Goal: Navigation & Orientation: Find specific page/section

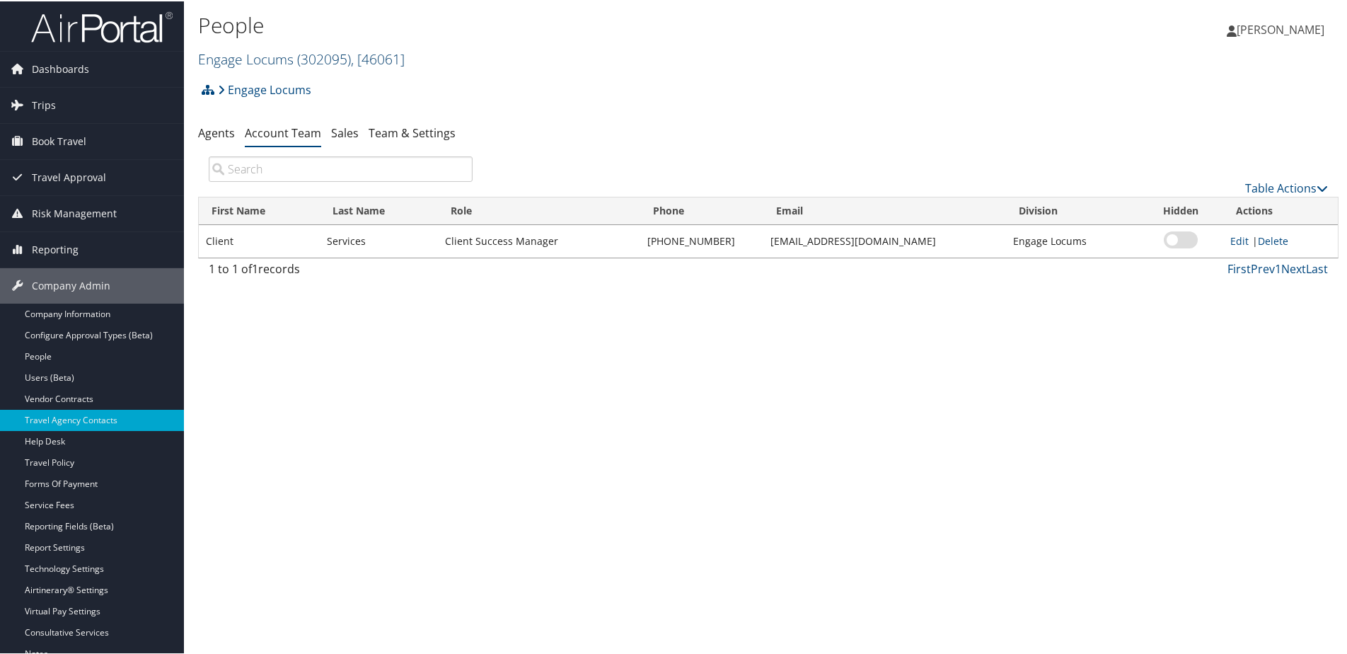
click at [241, 59] on link "Engage Locums ( 302095 ) , [ 46061 ]" at bounding box center [301, 57] width 207 height 19
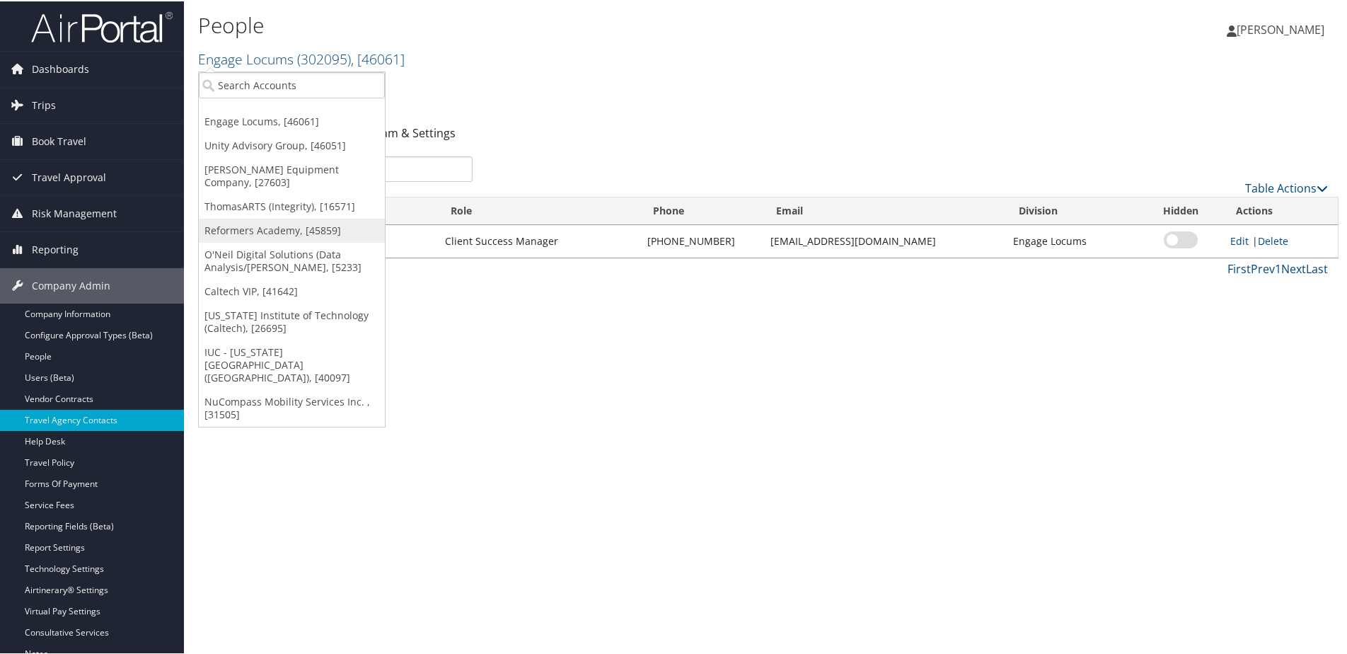
click at [236, 217] on link "Reformers Academy, [45859]" at bounding box center [292, 229] width 186 height 24
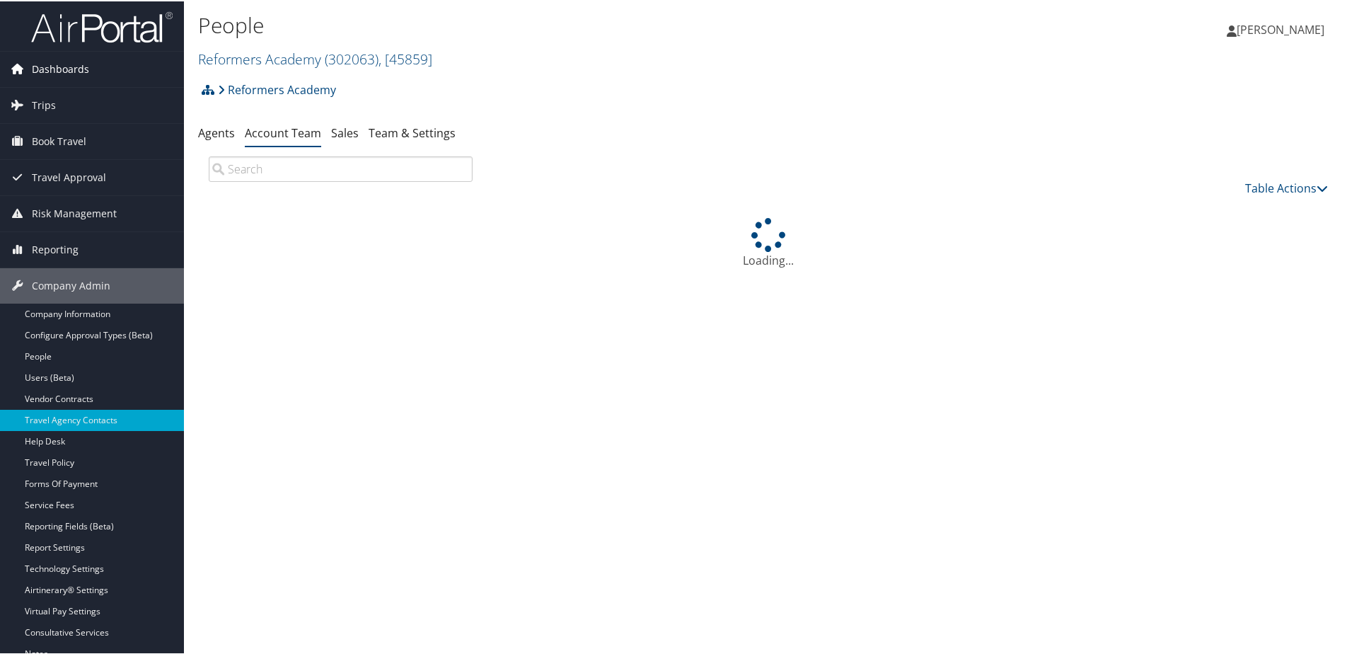
click at [63, 61] on span "Dashboards" at bounding box center [60, 67] width 57 height 35
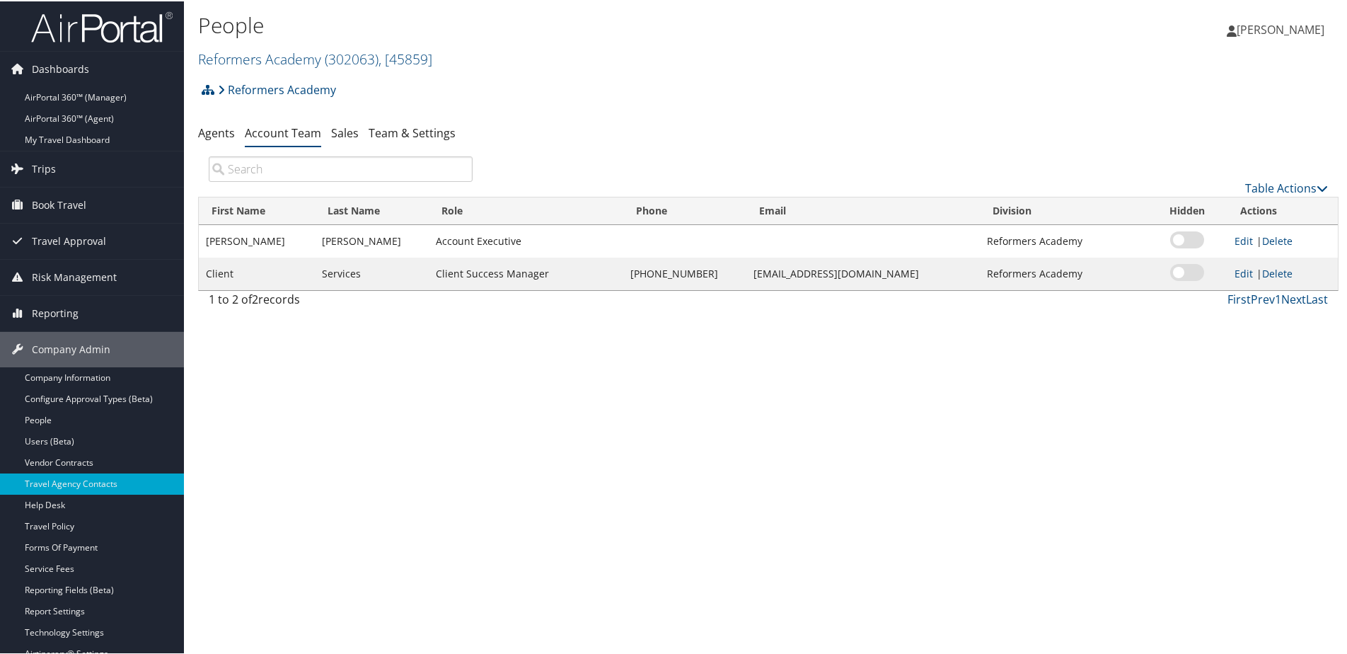
click at [81, 41] on img at bounding box center [102, 25] width 142 height 33
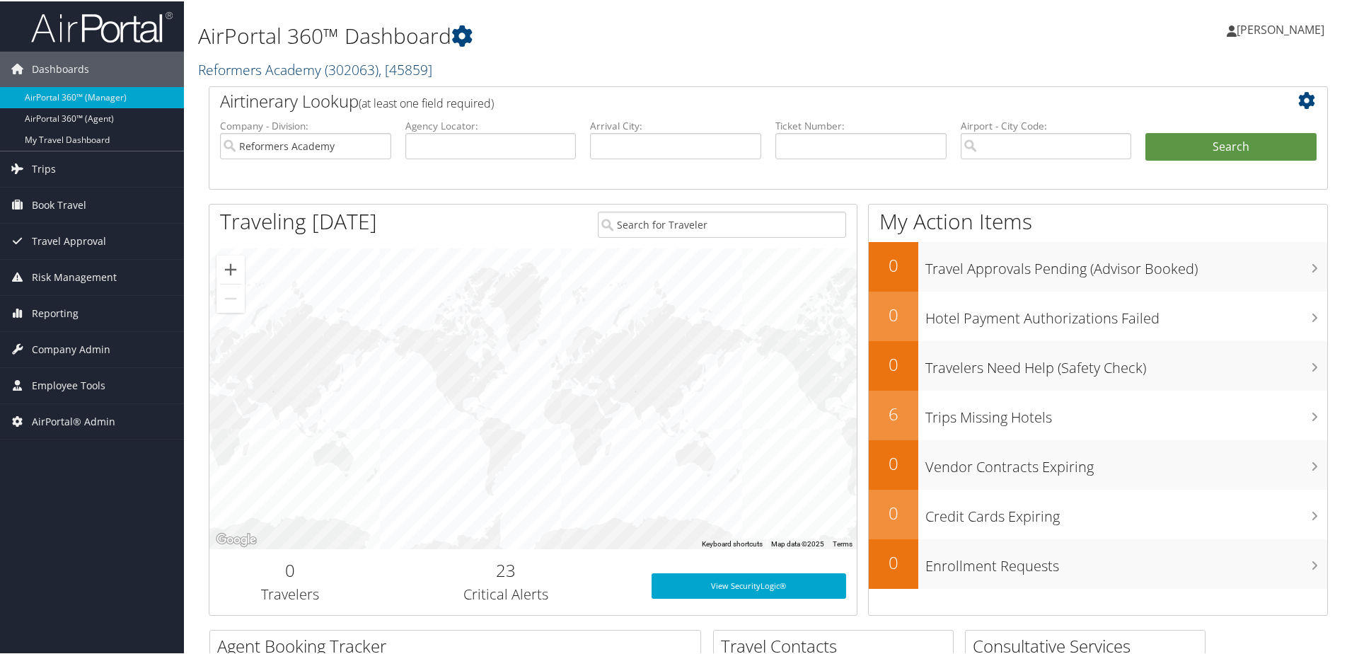
click at [221, 68] on link "Reformers Academy ( 302063 ) , [ 45859 ]" at bounding box center [315, 68] width 234 height 19
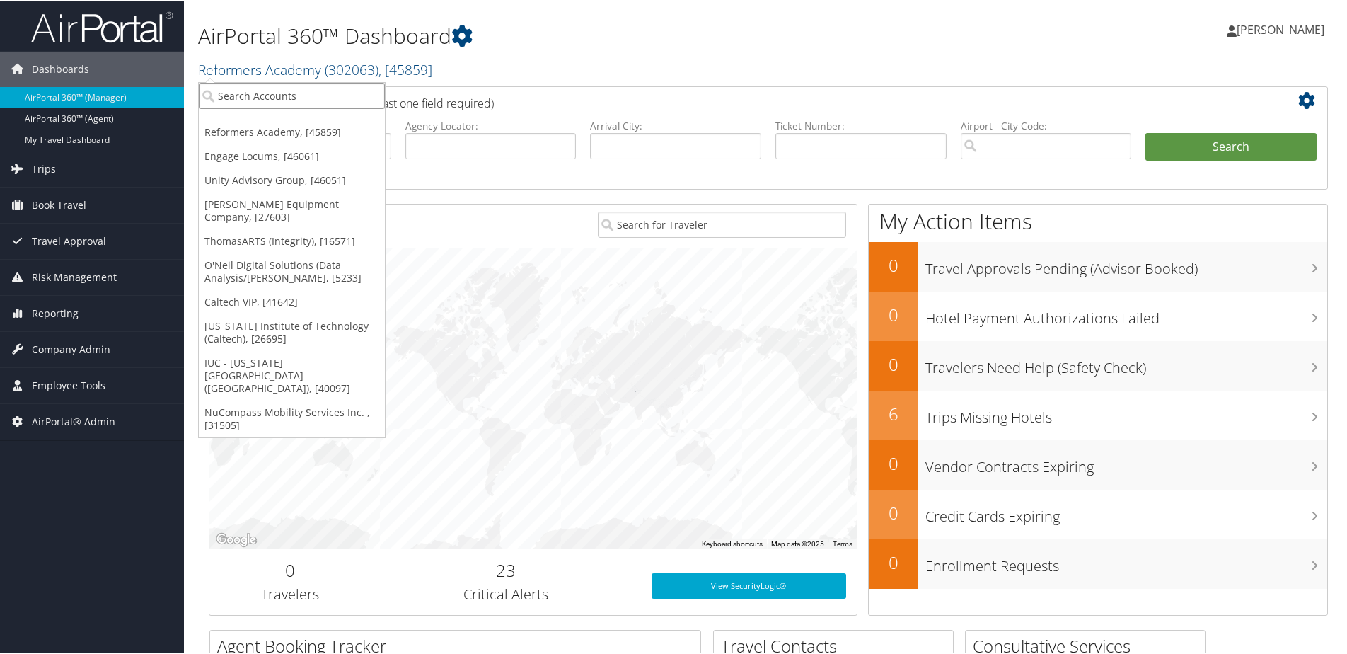
click at [241, 97] on input "search" at bounding box center [292, 94] width 186 height 26
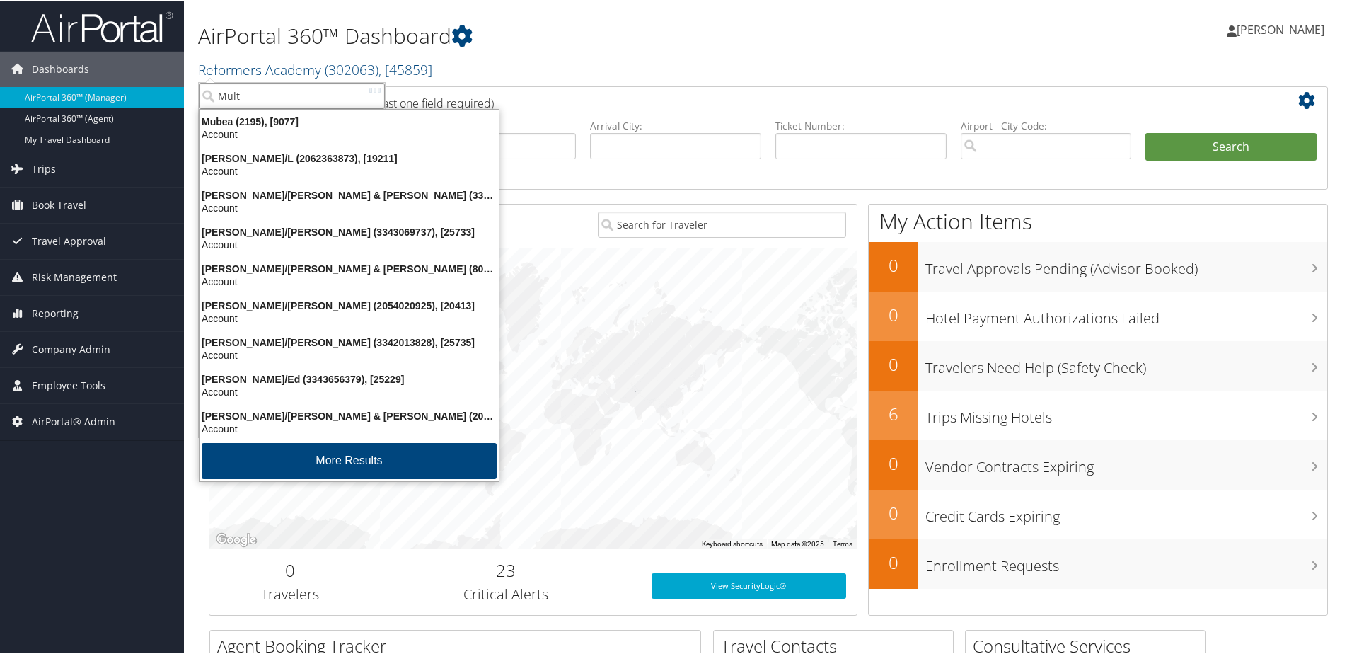
type input "Multi"
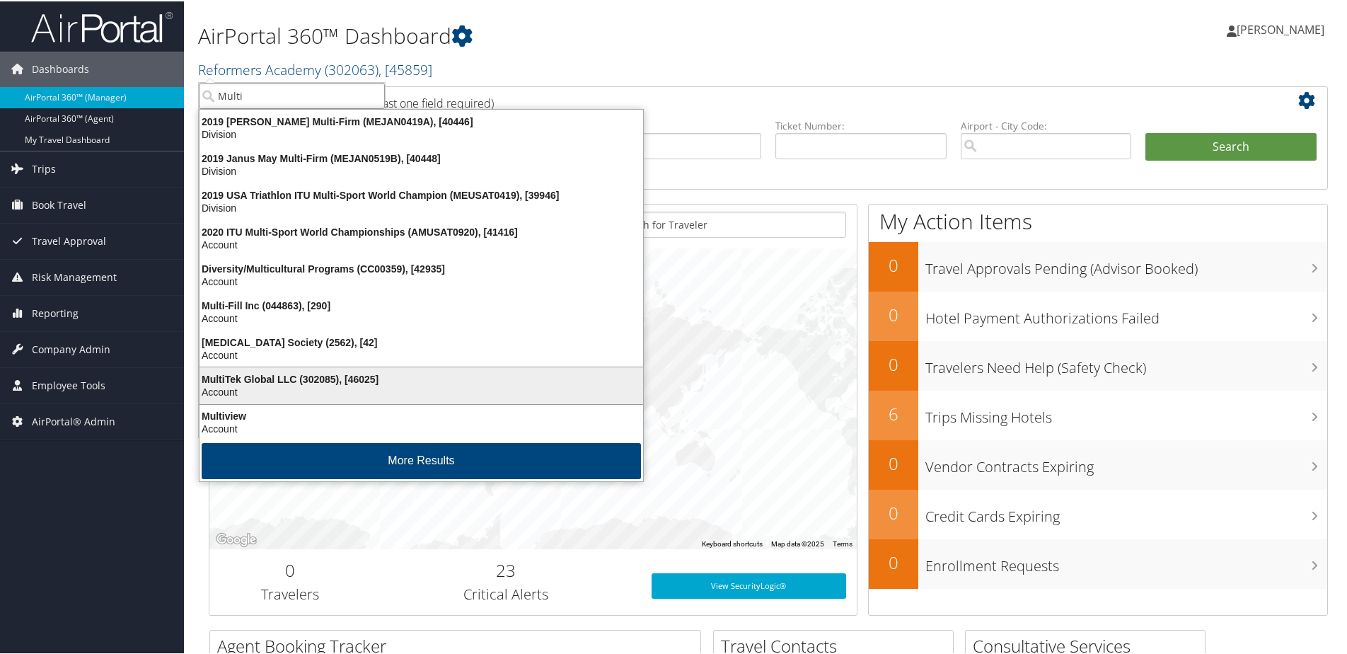
click at [253, 387] on div "Account" at bounding box center [421, 390] width 461 height 13
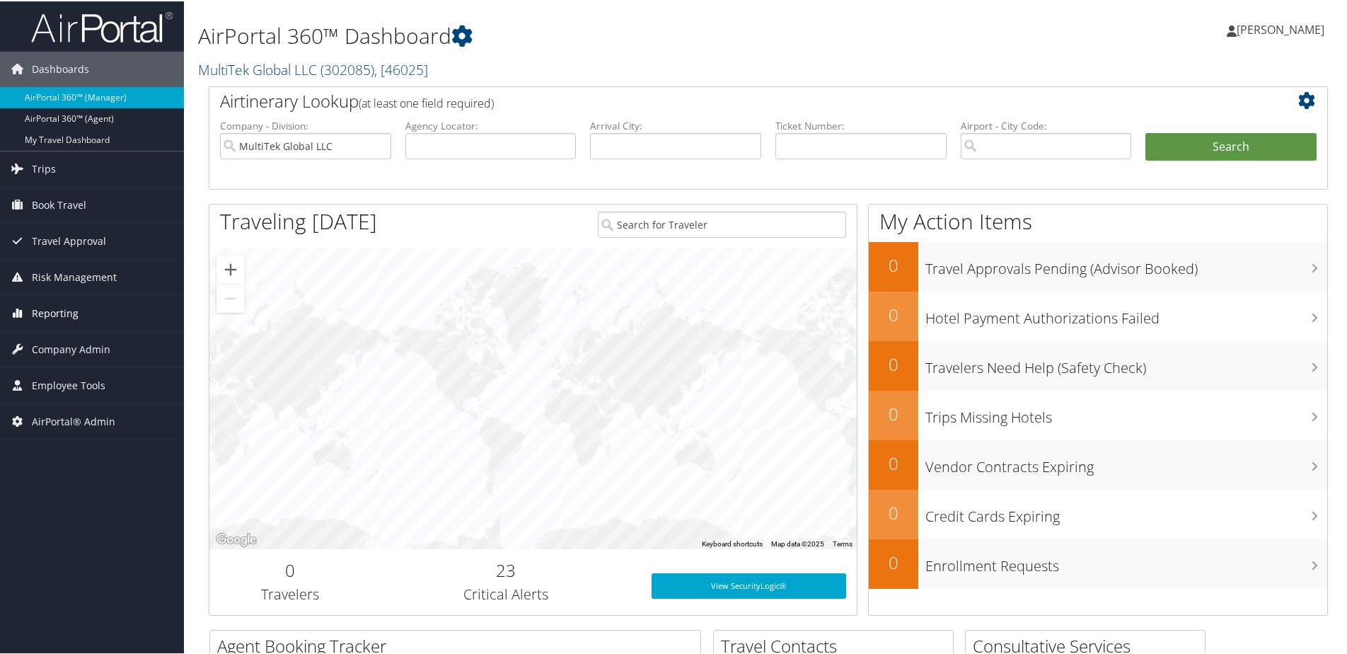
click at [35, 311] on span "Reporting" at bounding box center [55, 311] width 47 height 35
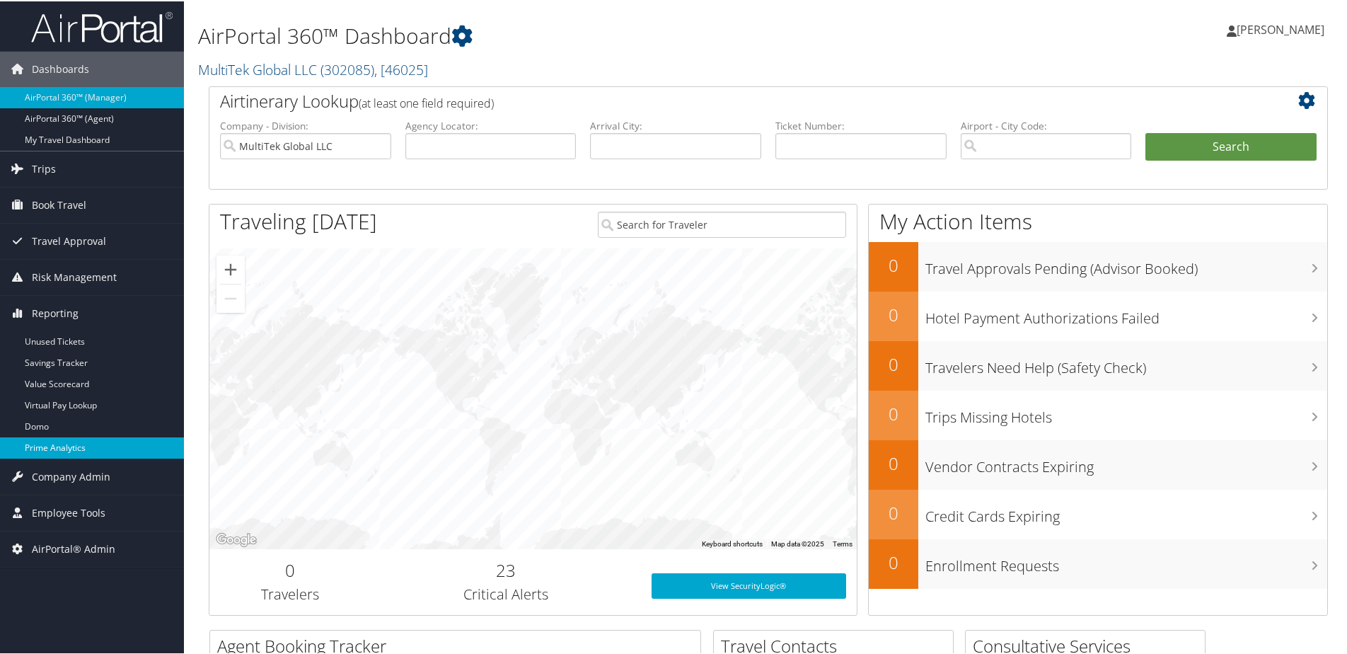
click at [52, 451] on link "Prime Analytics" at bounding box center [92, 446] width 184 height 21
click at [63, 469] on span "Company Admin" at bounding box center [71, 475] width 79 height 35
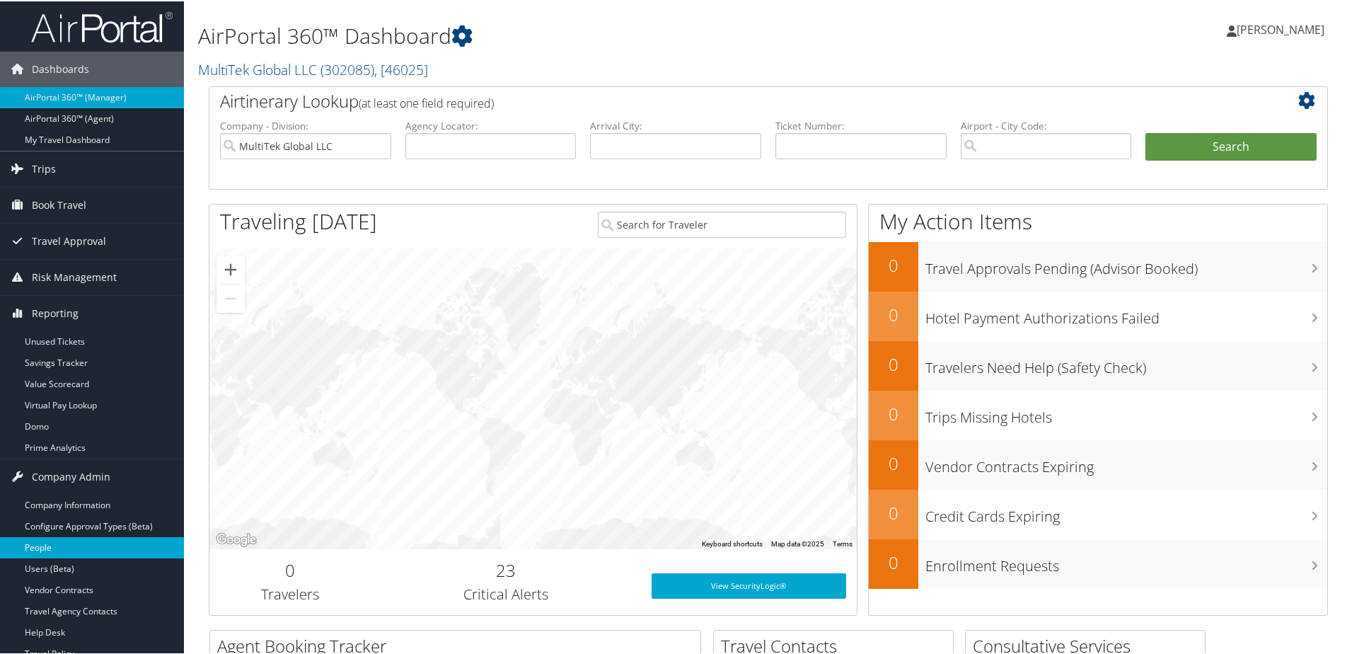
click at [49, 546] on link "People" at bounding box center [92, 546] width 184 height 21
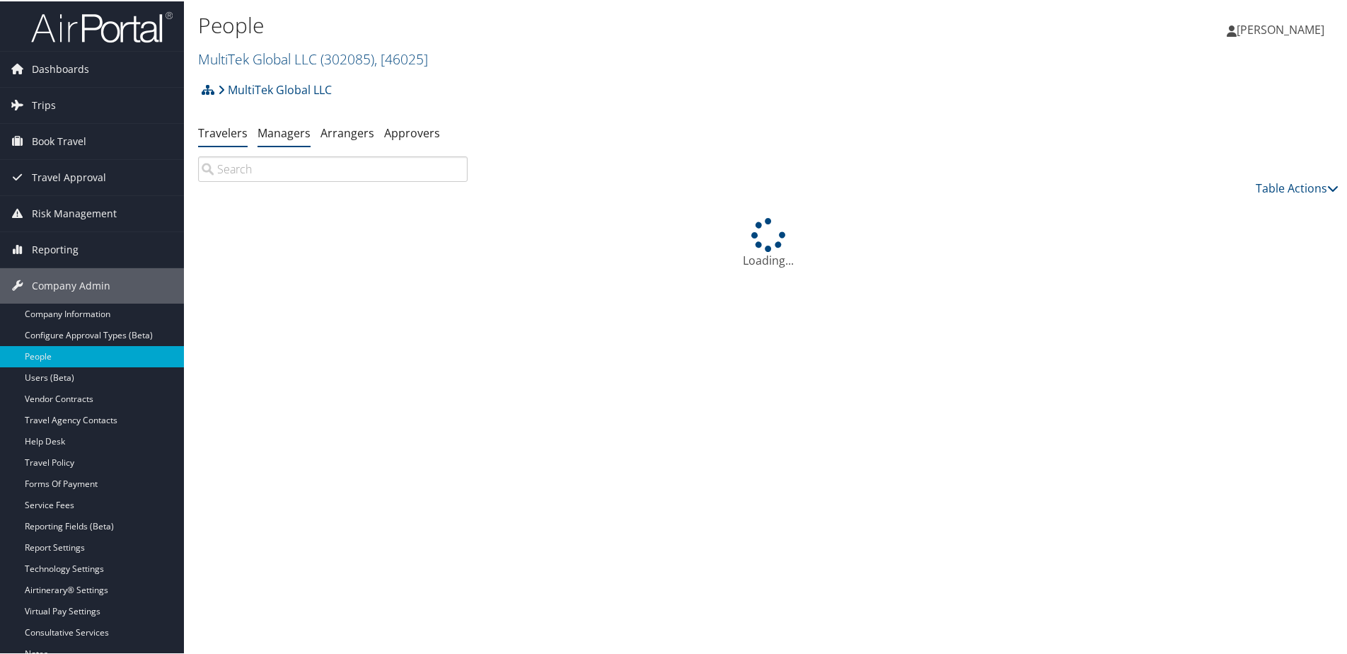
click at [267, 132] on link "Managers" at bounding box center [284, 132] width 53 height 16
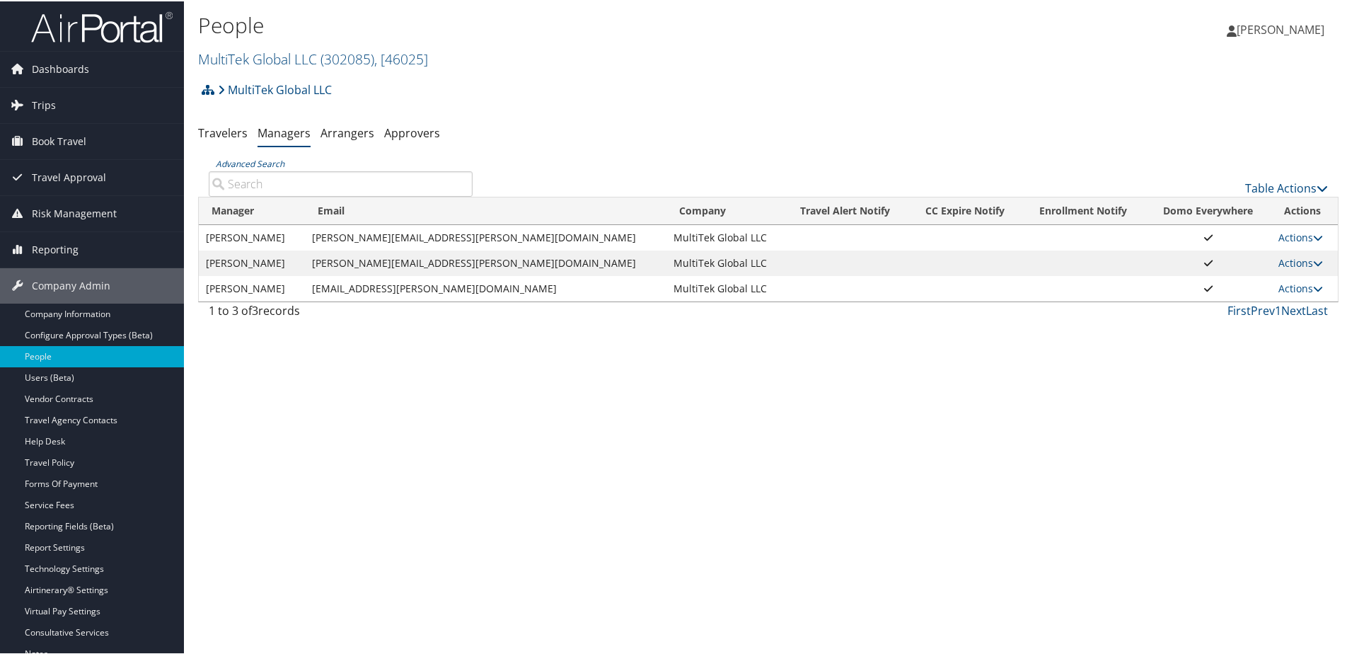
drag, startPoint x: 315, startPoint y: 258, endPoint x: 521, endPoint y: 265, distance: 206.0
click at [521, 265] on tr "[PERSON_NAME] [PERSON_NAME][EMAIL_ADDRESS][PERSON_NAME][DOMAIN_NAME] MultiTek G…" at bounding box center [768, 261] width 1139 height 25
copy tr "[PERSON_NAME][EMAIL_ADDRESS][PERSON_NAME][DOMAIN_NAME]"
drag, startPoint x: 320, startPoint y: 284, endPoint x: 517, endPoint y: 289, distance: 196.8
click at [517, 289] on td "[EMAIL_ADDRESS][PERSON_NAME][DOMAIN_NAME]" at bounding box center [486, 287] width 362 height 25
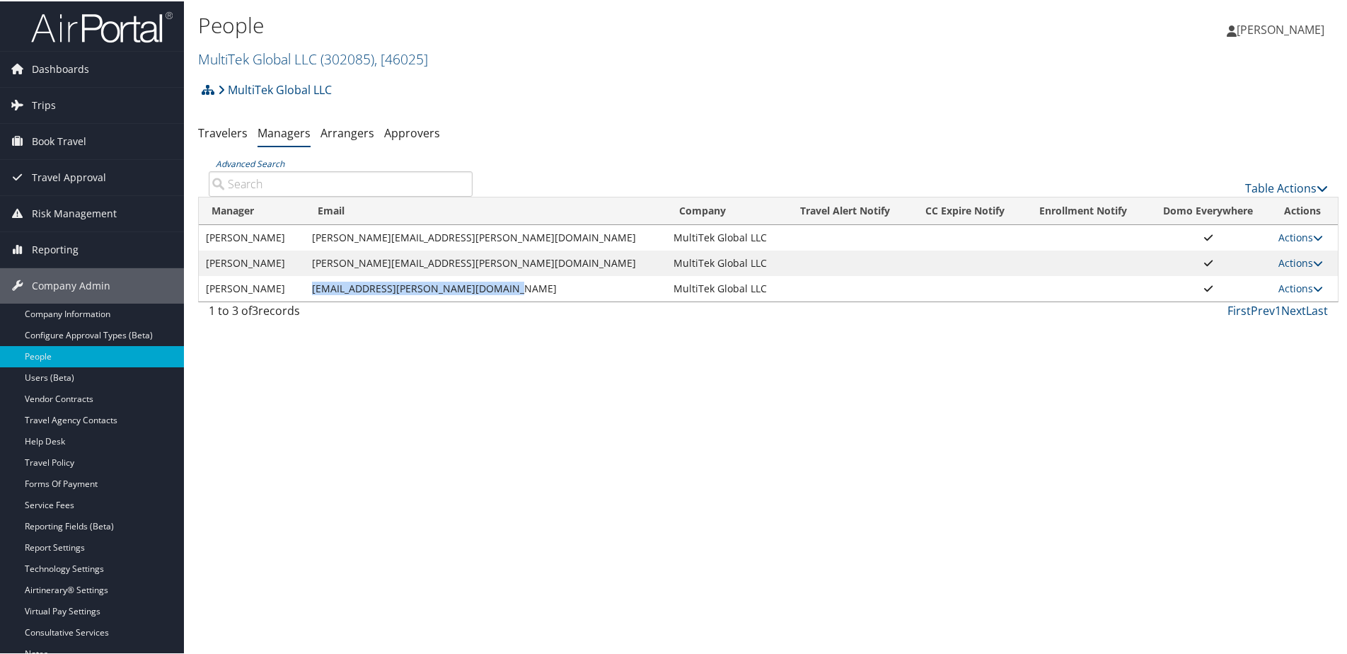
copy td "[EMAIL_ADDRESS][PERSON_NAME][DOMAIN_NAME]"
click at [78, 546] on link "Report Settings" at bounding box center [92, 546] width 184 height 21
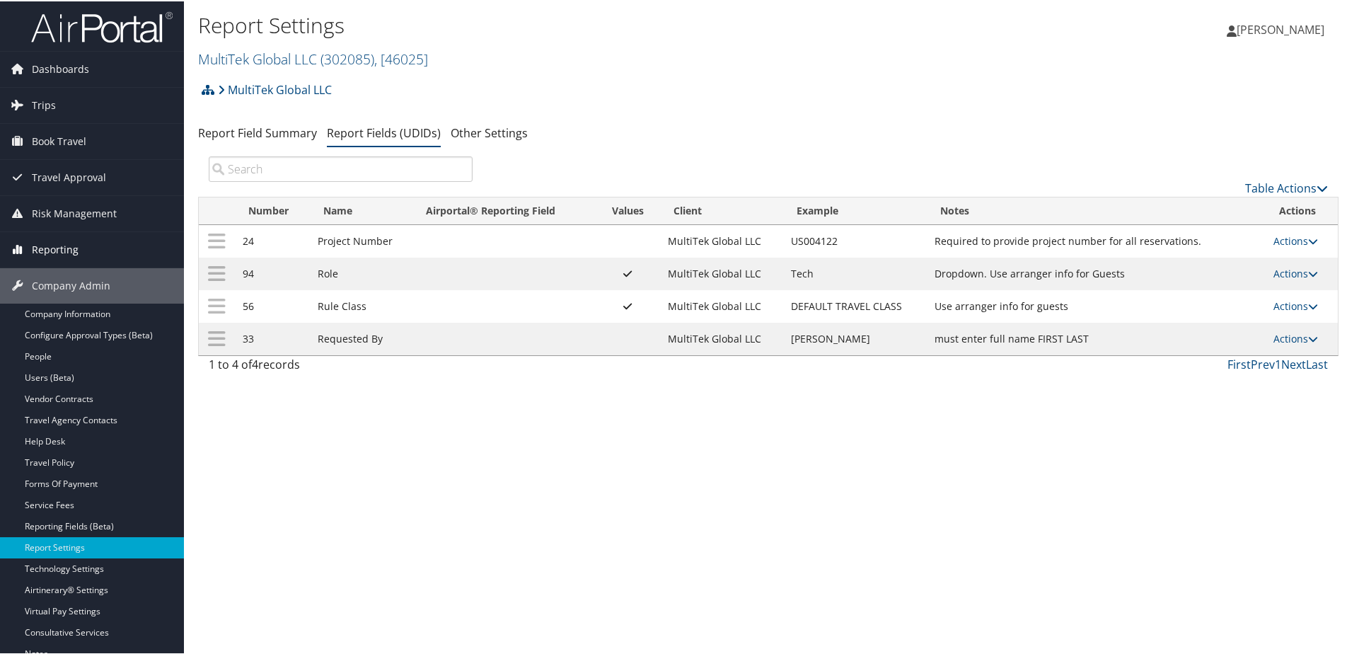
click at [54, 241] on span "Reporting" at bounding box center [55, 248] width 47 height 35
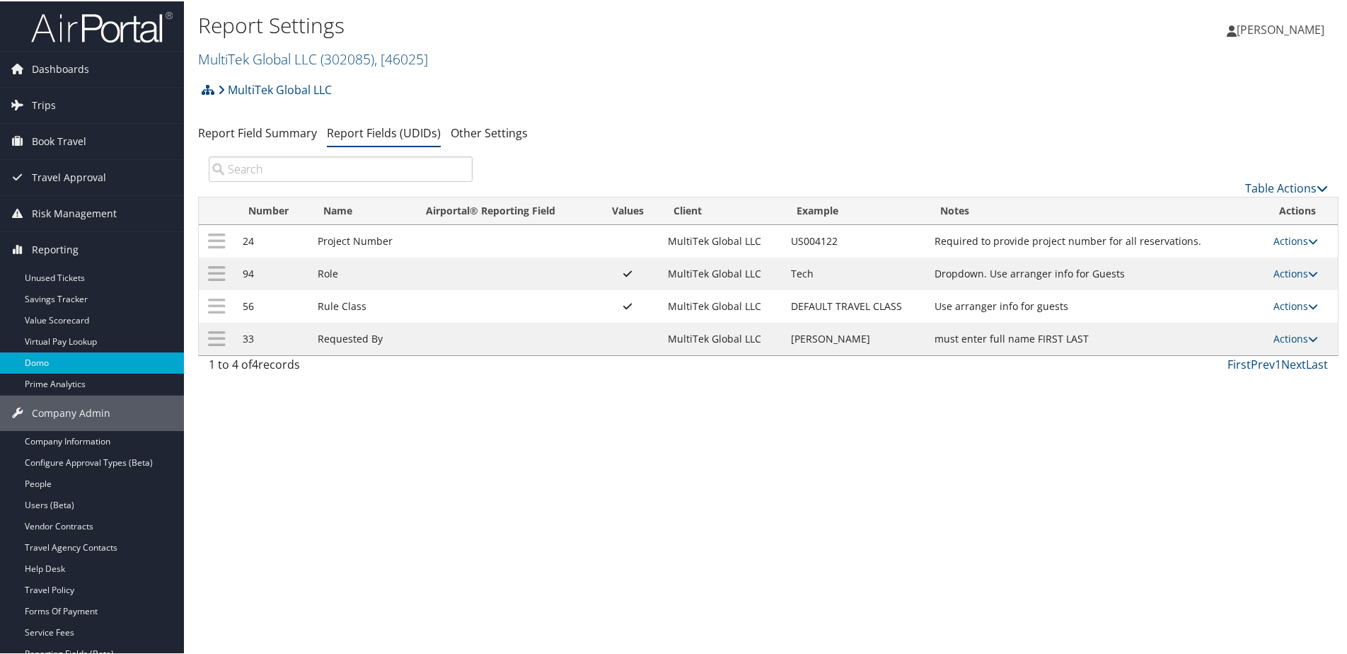
click at [26, 362] on link "Domo" at bounding box center [92, 361] width 184 height 21
click at [54, 377] on link "Prime Analytics" at bounding box center [92, 382] width 184 height 21
